Goal: Information Seeking & Learning: Find specific fact

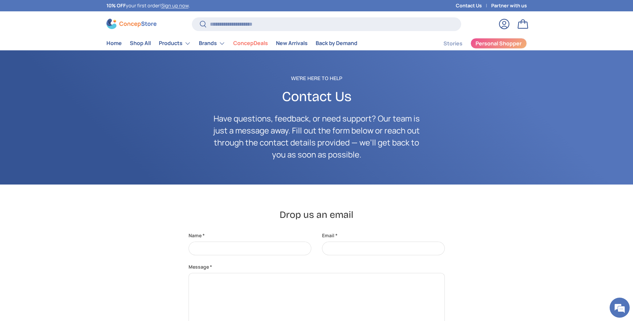
click at [504, 2] on link "Partner with us" at bounding box center [509, 5] width 36 height 7
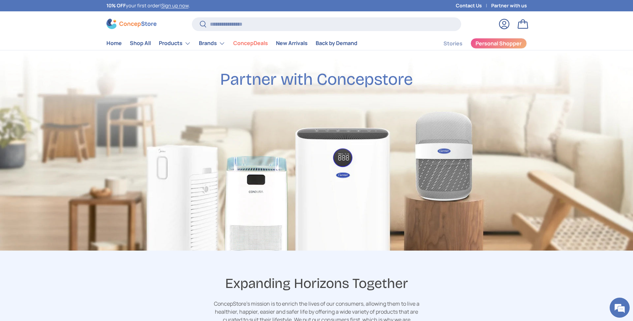
click at [513, 4] on link "Partner with us" at bounding box center [509, 5] width 36 height 7
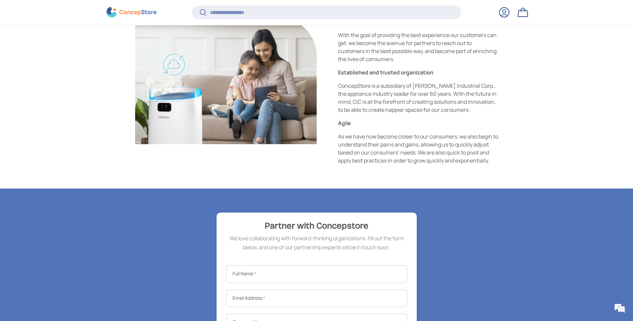
scroll to position [840, 0]
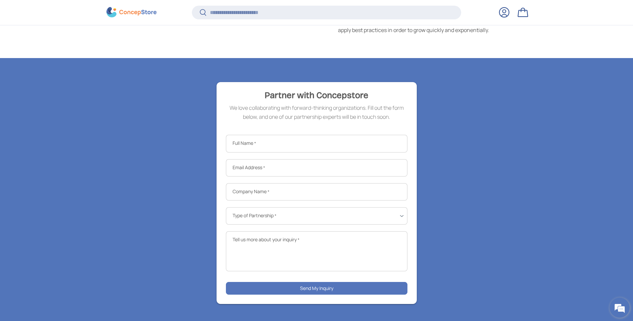
click at [624, 307] on em at bounding box center [620, 308] width 18 height 18
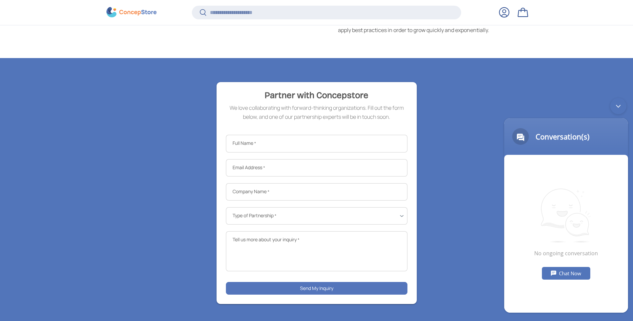
scroll to position [0, 0]
click at [566, 272] on div "Chat Now" at bounding box center [566, 273] width 48 height 13
click at [538, 284] on textarea "Type your message and hit 'Enter'" at bounding box center [566, 288] width 124 height 23
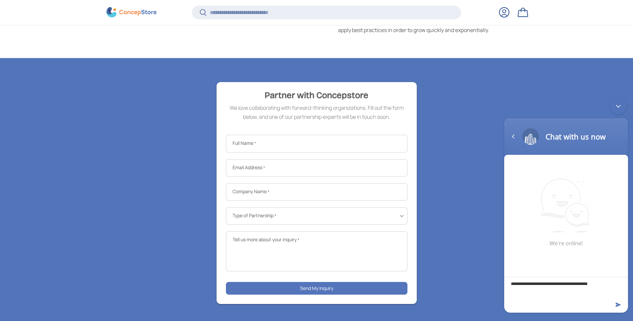
type textarea "**********"
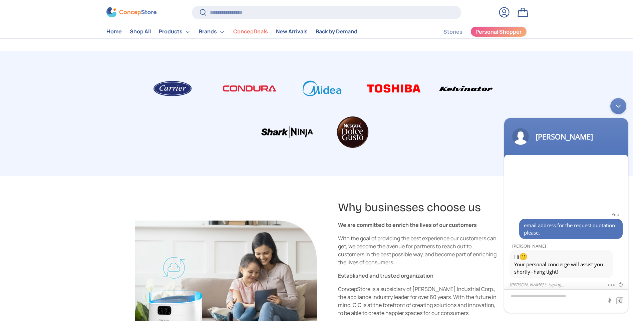
scroll to position [400, 0]
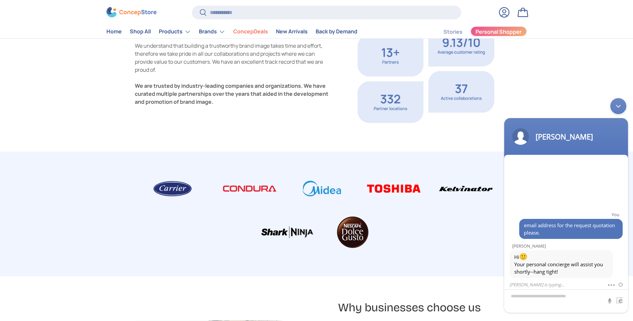
click at [505, 30] on span "Personal Shopper" at bounding box center [499, 31] width 46 height 5
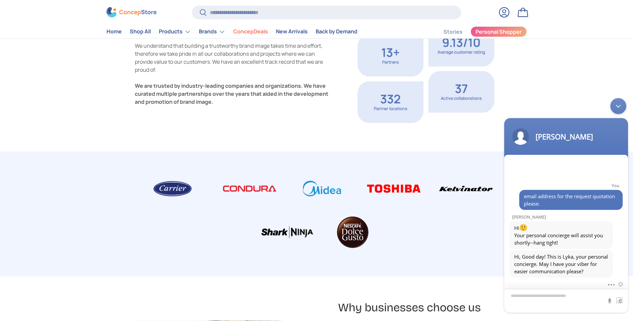
click at [544, 298] on textarea "Type your message and hit 'Enter'" at bounding box center [566, 301] width 124 height 24
type textarea "**********"
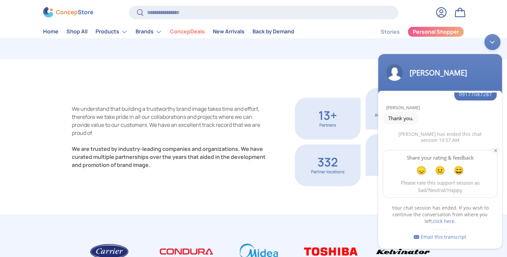
scroll to position [267, 0]
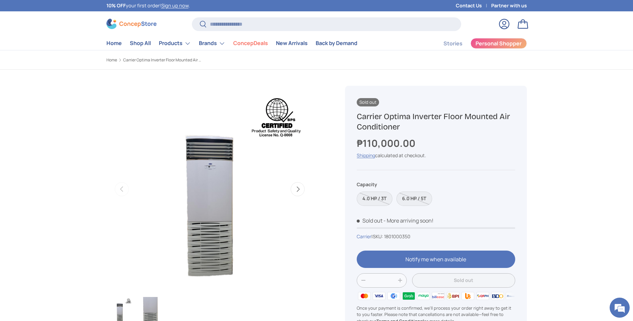
scroll to position [22, 0]
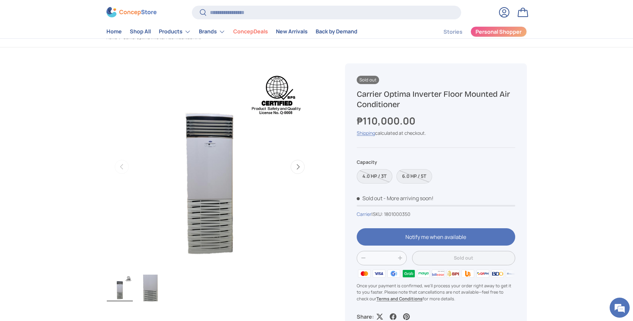
click at [377, 169] on label "4.0 HP / 3T" at bounding box center [375, 176] width 36 height 14
click at [414, 169] on label "6.0 HP / 5T" at bounding box center [414, 176] width 36 height 14
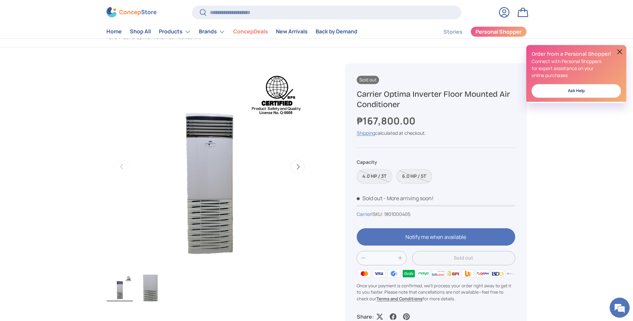
scroll to position [67, 0]
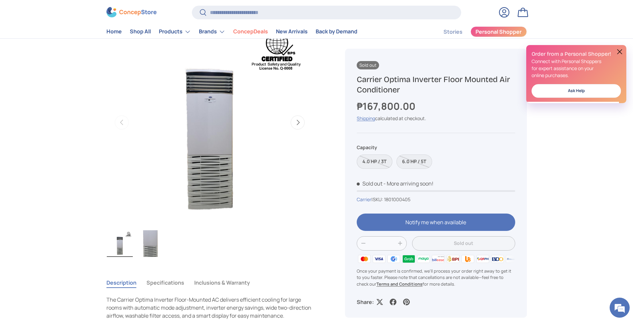
click at [381, 163] on label "4.0 HP / 3T" at bounding box center [375, 161] width 36 height 14
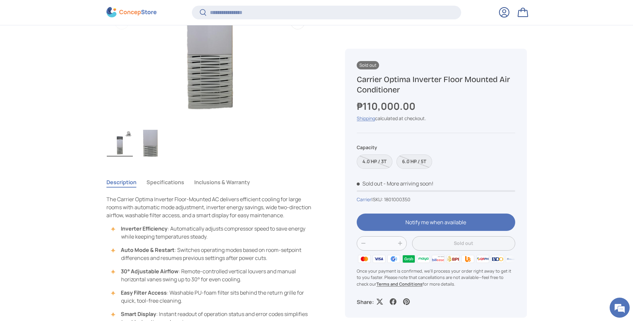
scroll to position [199, 0]
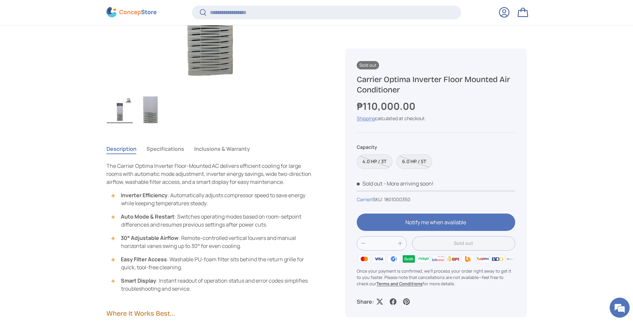
click at [155, 150] on button "Specifications" at bounding box center [165, 148] width 38 height 15
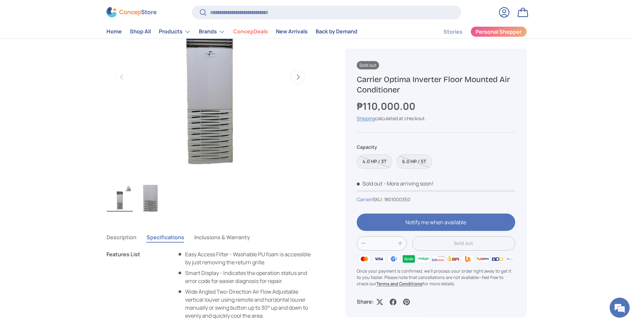
scroll to position [100, 0]
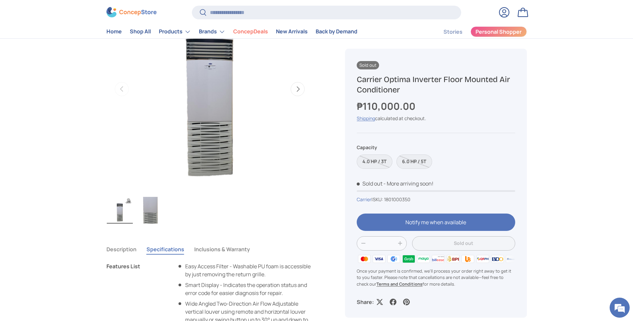
click at [150, 212] on img "Gallery Viewer" at bounding box center [150, 210] width 26 height 27
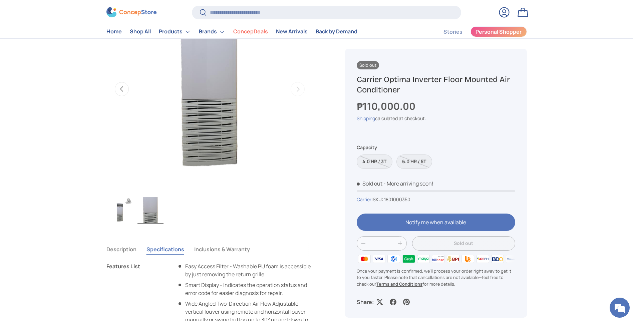
click at [120, 213] on img "Gallery Viewer" at bounding box center [120, 210] width 26 height 27
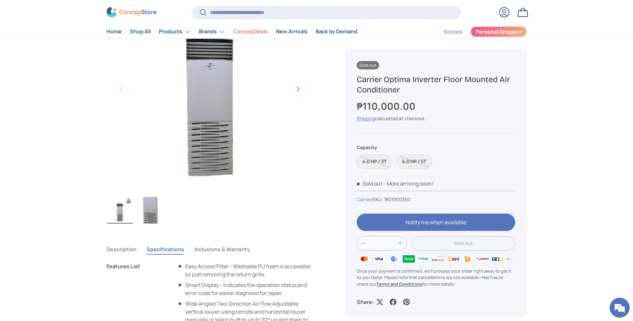
click at [152, 215] on img "Gallery Viewer" at bounding box center [150, 210] width 26 height 27
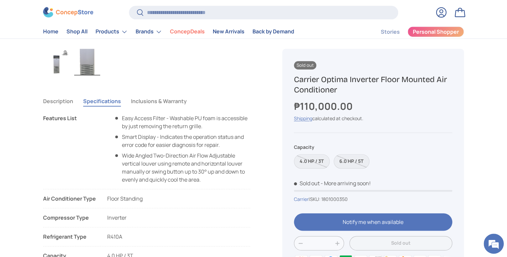
scroll to position [247, 0]
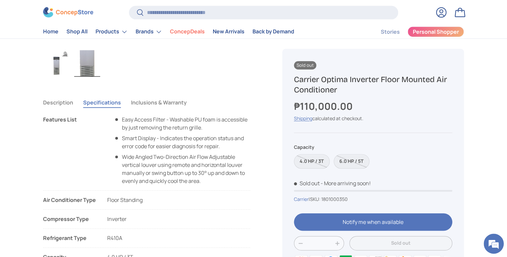
click at [152, 102] on button "Inclusions & Warranty" at bounding box center [159, 102] width 56 height 15
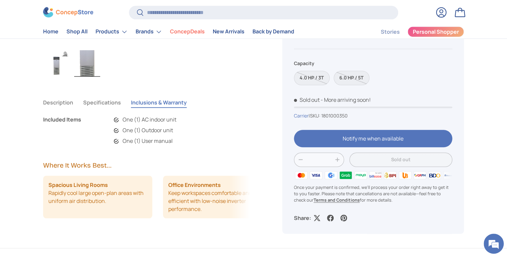
scroll to position [1601, 2728]
click at [64, 102] on button "Description" at bounding box center [58, 102] width 30 height 15
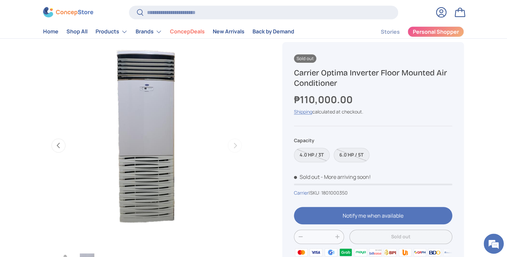
scroll to position [53, 0]
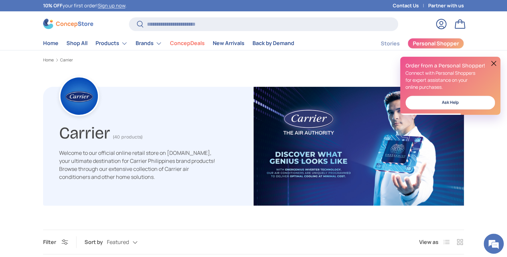
click at [494, 62] on button at bounding box center [493, 63] width 8 height 8
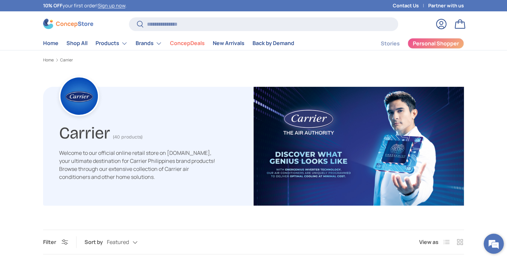
drag, startPoint x: 491, startPoint y: 246, endPoint x: 79, endPoint y: 1, distance: 479.3
click at [491, 246] on em at bounding box center [493, 244] width 18 height 18
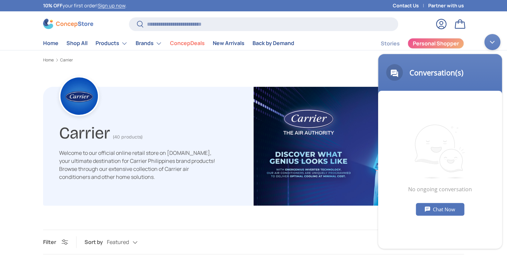
click at [492, 39] on div "Minimize live chat window" at bounding box center [492, 42] width 16 height 16
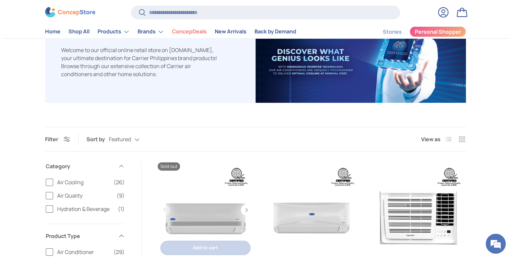
scroll to position [107, 0]
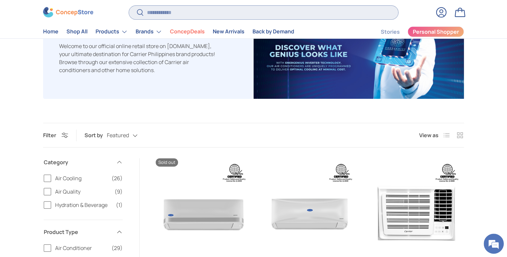
click at [172, 16] on input "Search" at bounding box center [263, 13] width 269 height 14
paste input "**********"
type input "**********"
click at [129, 5] on button "Search" at bounding box center [136, 13] width 15 height 16
